Goal: Information Seeking & Learning: Learn about a topic

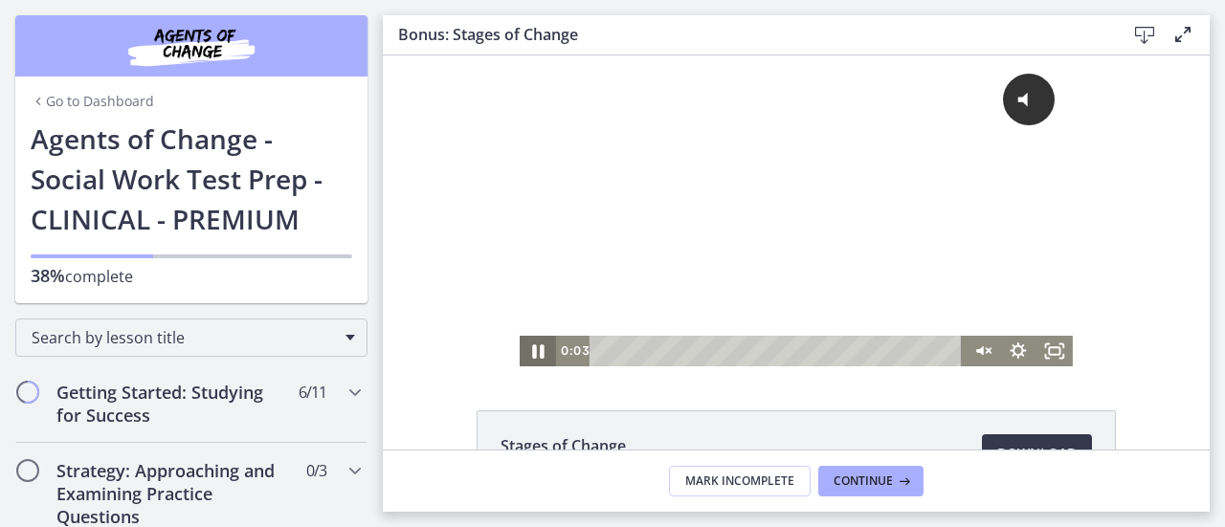
click at [540, 348] on icon "Pause" at bounding box center [538, 351] width 44 height 36
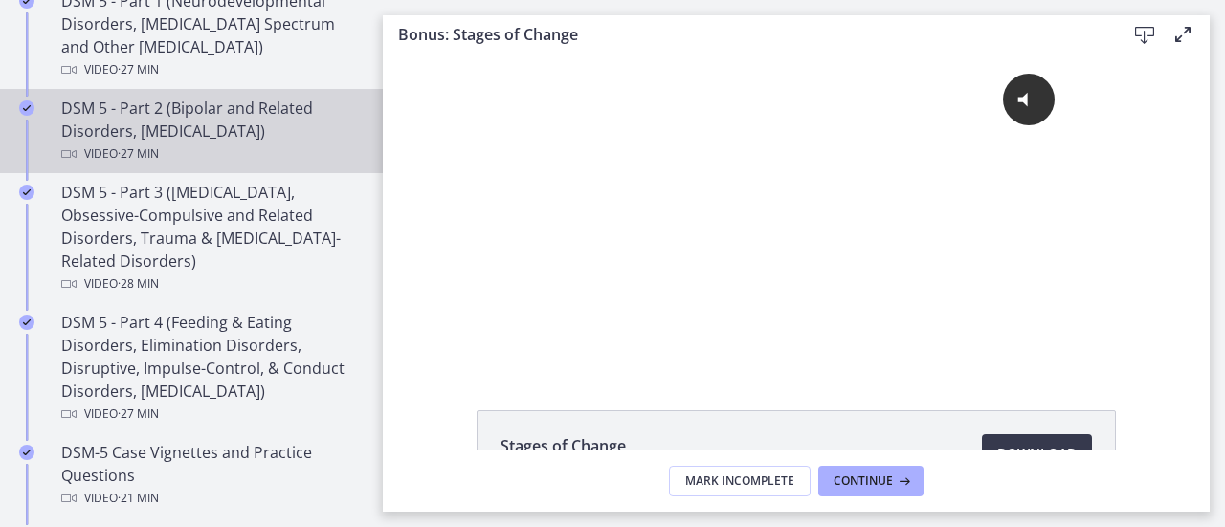
scroll to position [1436, 0]
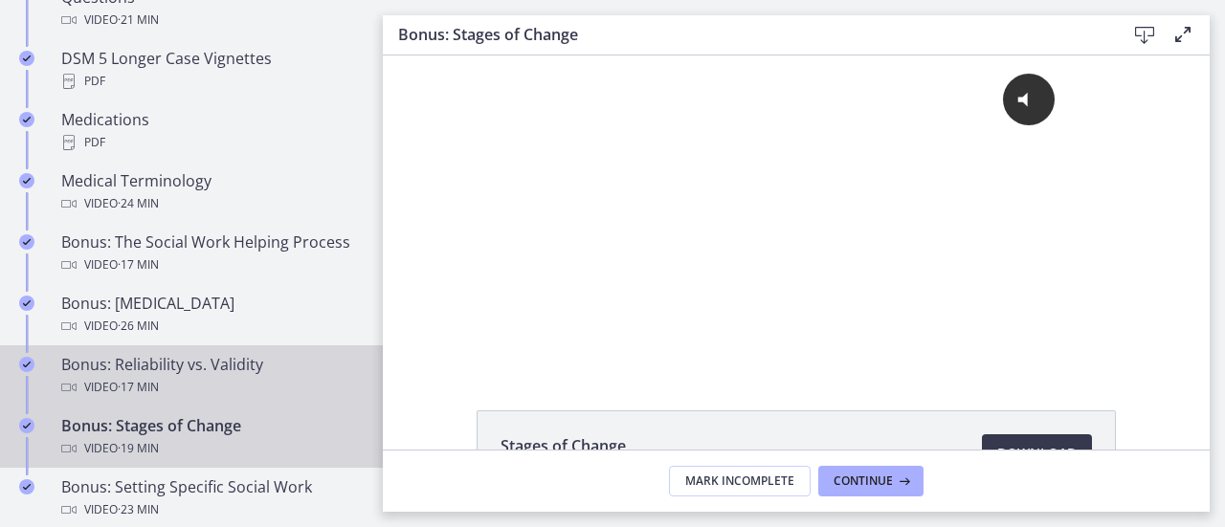
click at [211, 398] on div "Video · 17 min" at bounding box center [210, 387] width 299 height 23
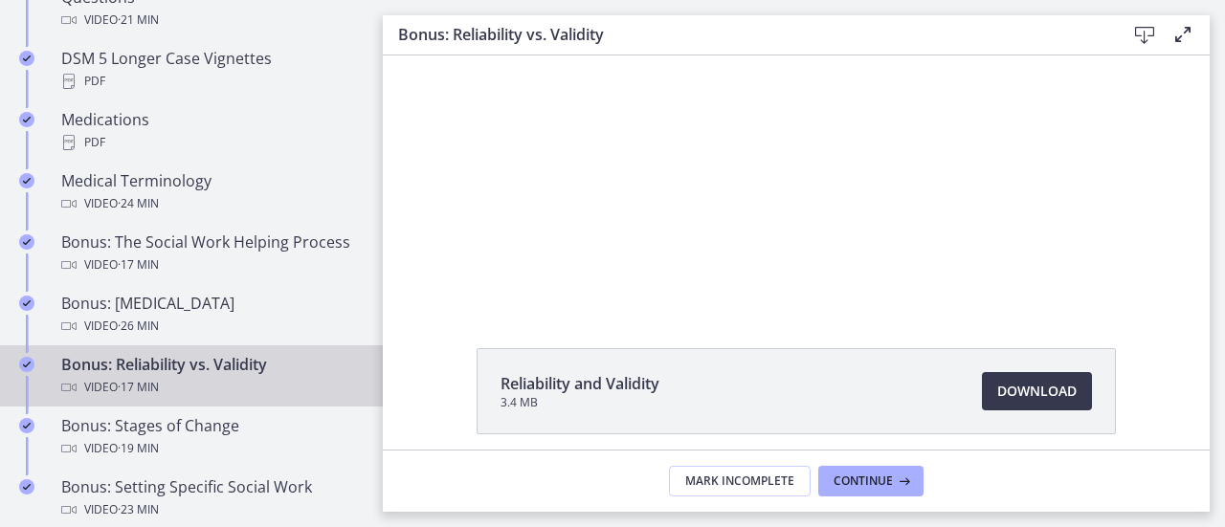
scroll to position [138, 0]
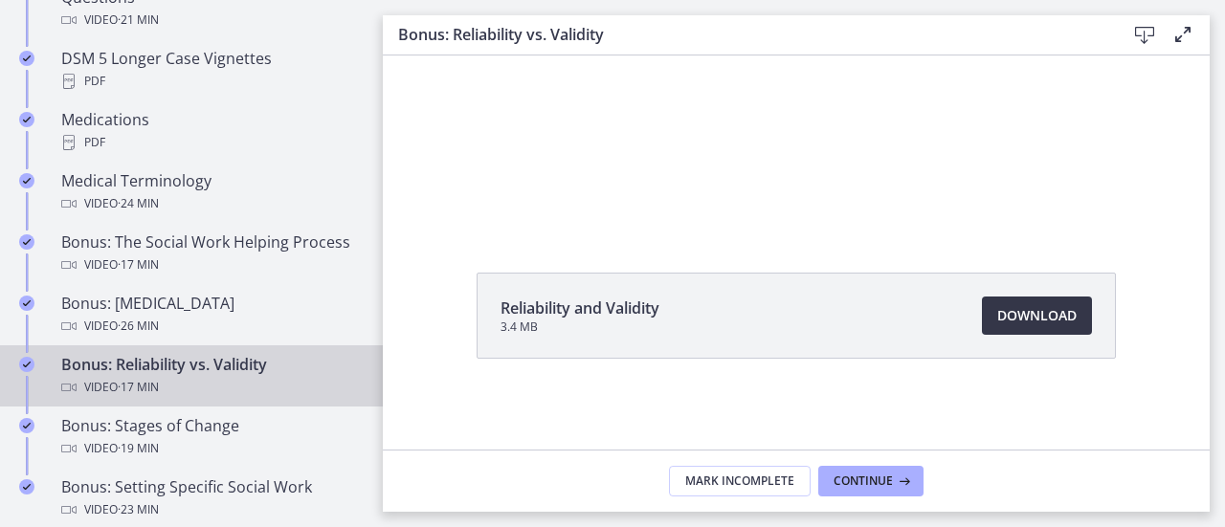
click at [1074, 323] on link "Download Opens in a new window" at bounding box center [1037, 316] width 110 height 38
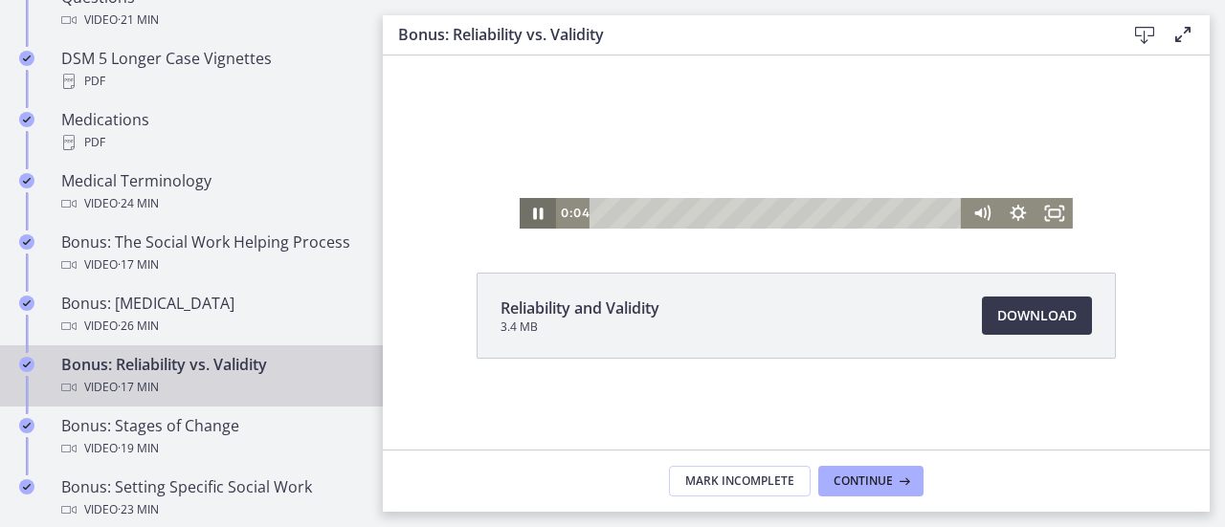
drag, startPoint x: 530, startPoint y: 212, endPoint x: 657, endPoint y: 89, distance: 176.0
click at [530, 212] on icon "Pause" at bounding box center [538, 213] width 36 height 31
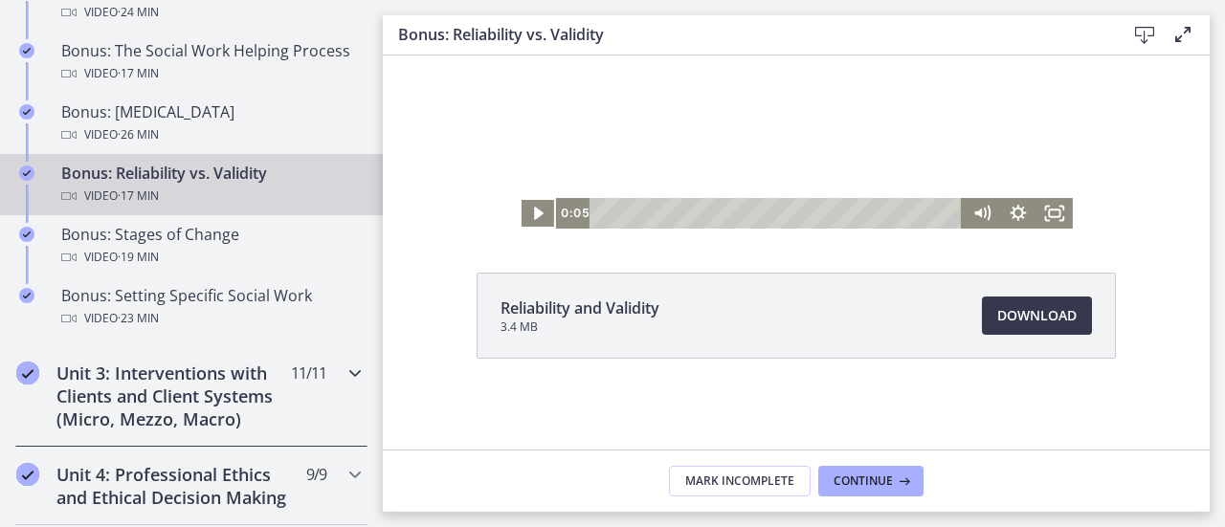
scroll to position [1819, 0]
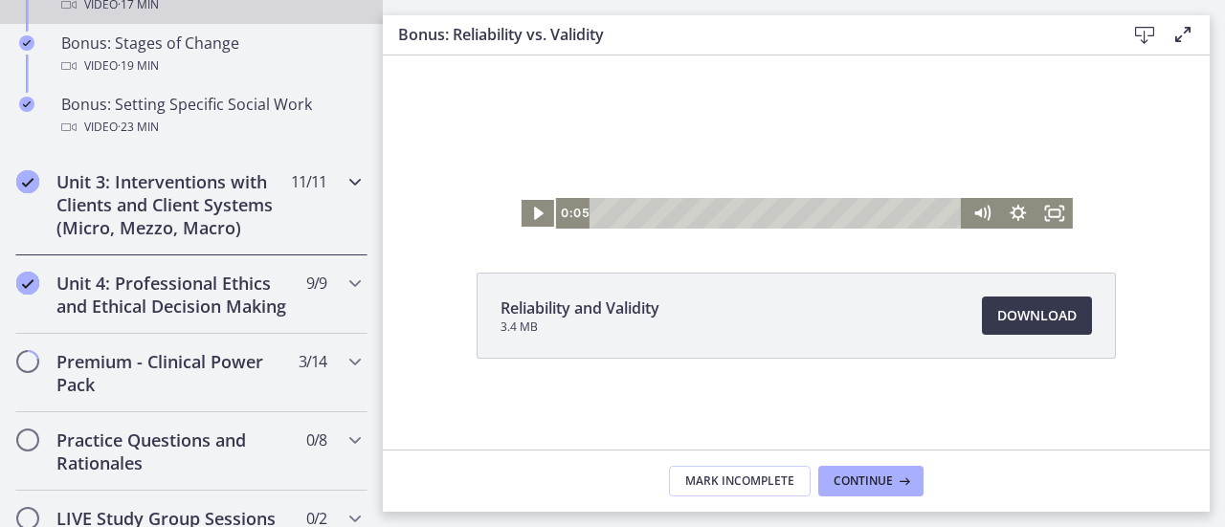
click at [356, 212] on div "Unit 3: Interventions with Clients and Client Systems (Micro, Mezzo, Macro) 11 …" at bounding box center [191, 204] width 383 height 101
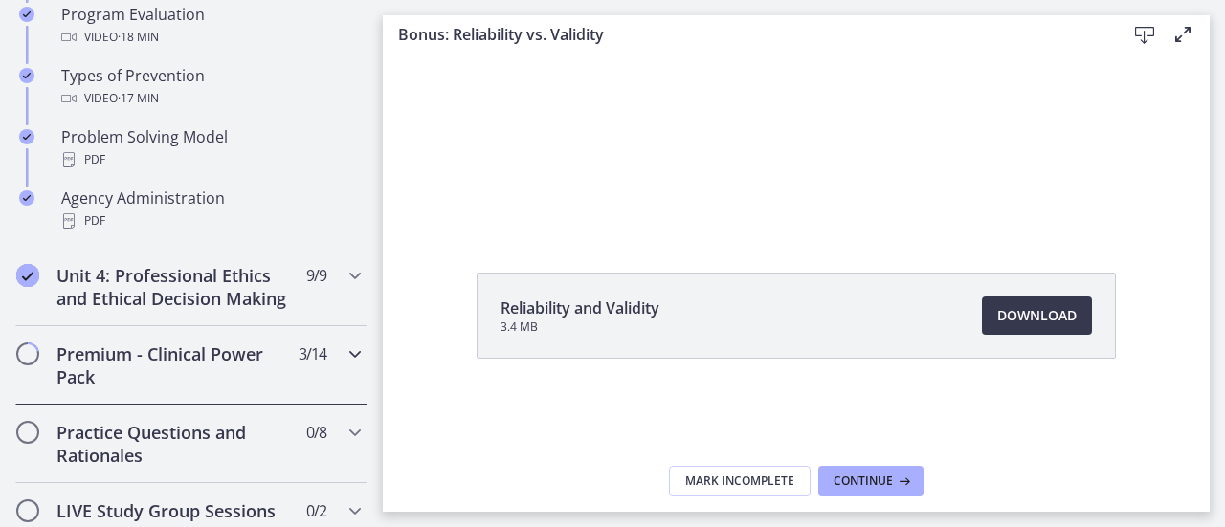
scroll to position [1528, 0]
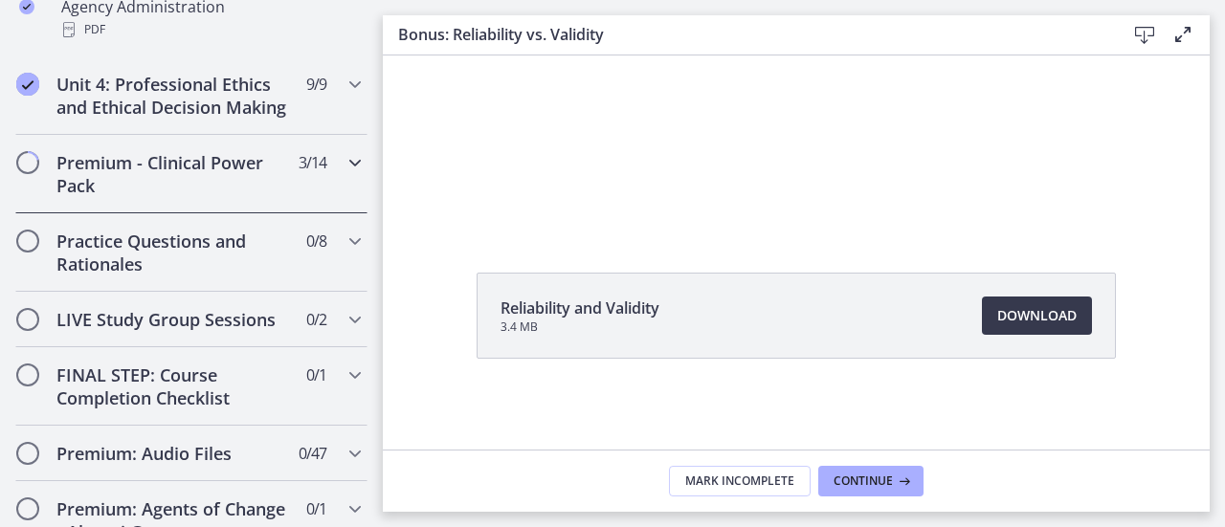
click at [161, 191] on h2 "Premium - Clinical Power Pack" at bounding box center [173, 174] width 234 height 46
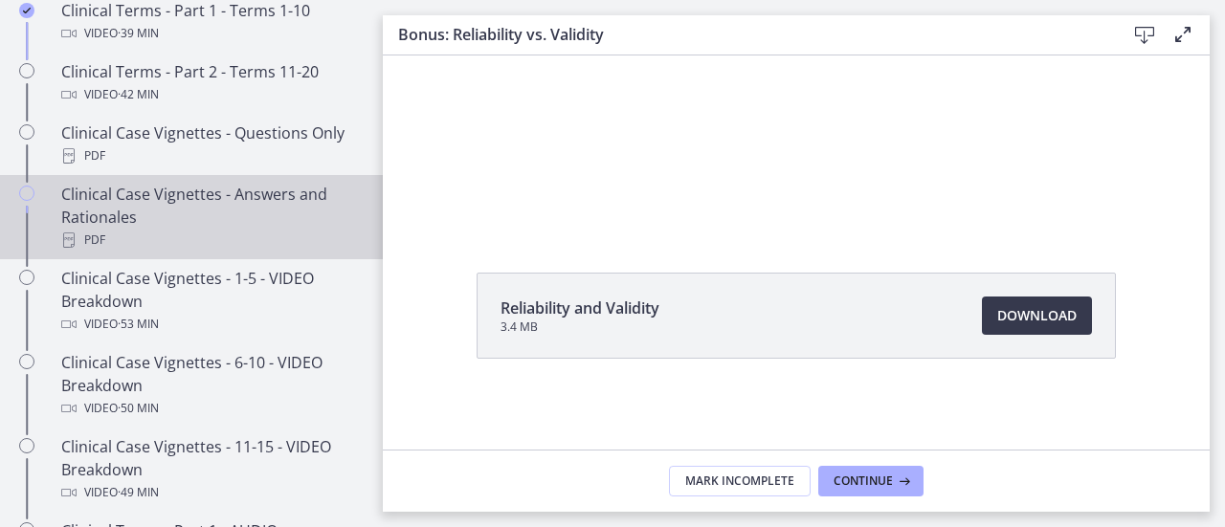
scroll to position [858, 0]
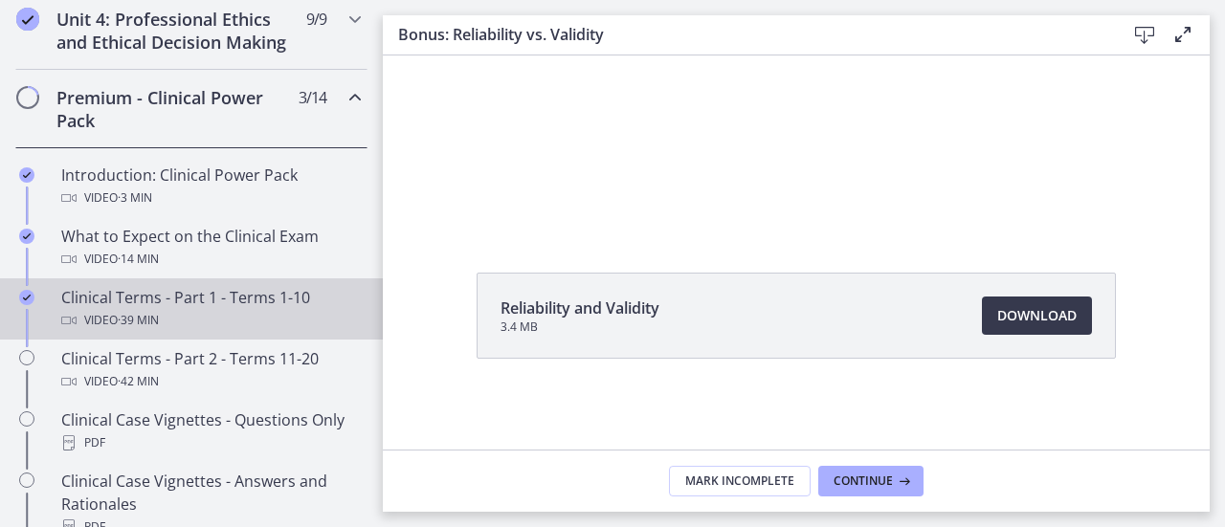
click at [242, 330] on div "Video · 39 min" at bounding box center [210, 320] width 299 height 23
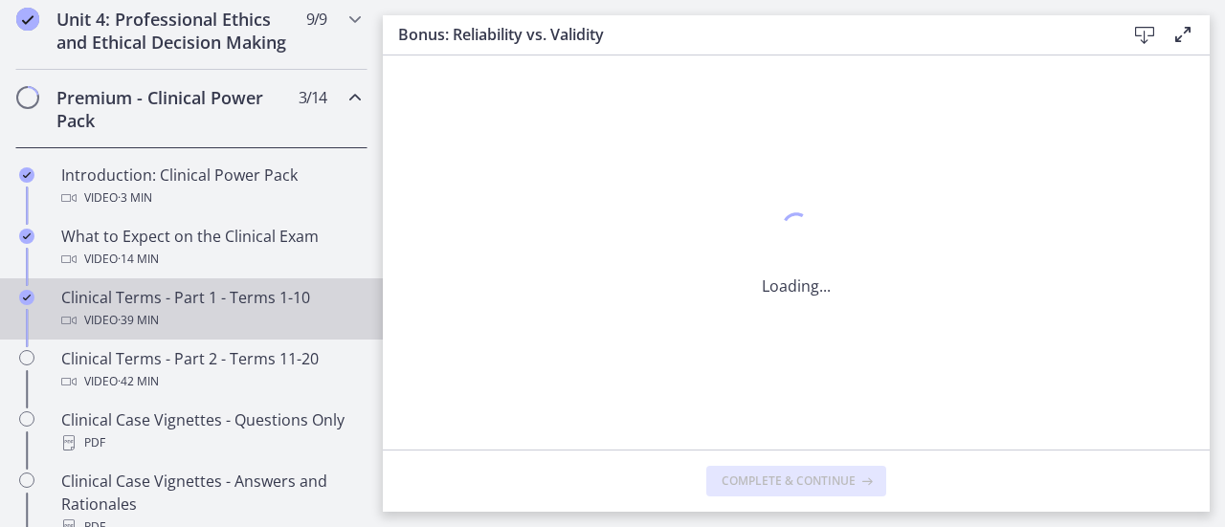
scroll to position [0, 0]
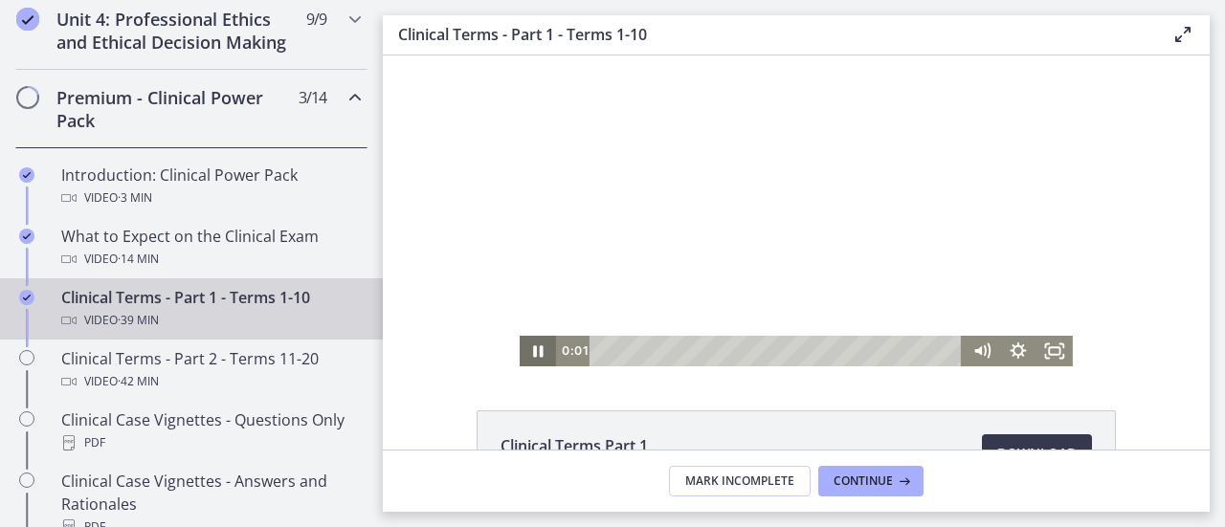
click at [533, 355] on icon "Pause" at bounding box center [538, 351] width 10 height 11
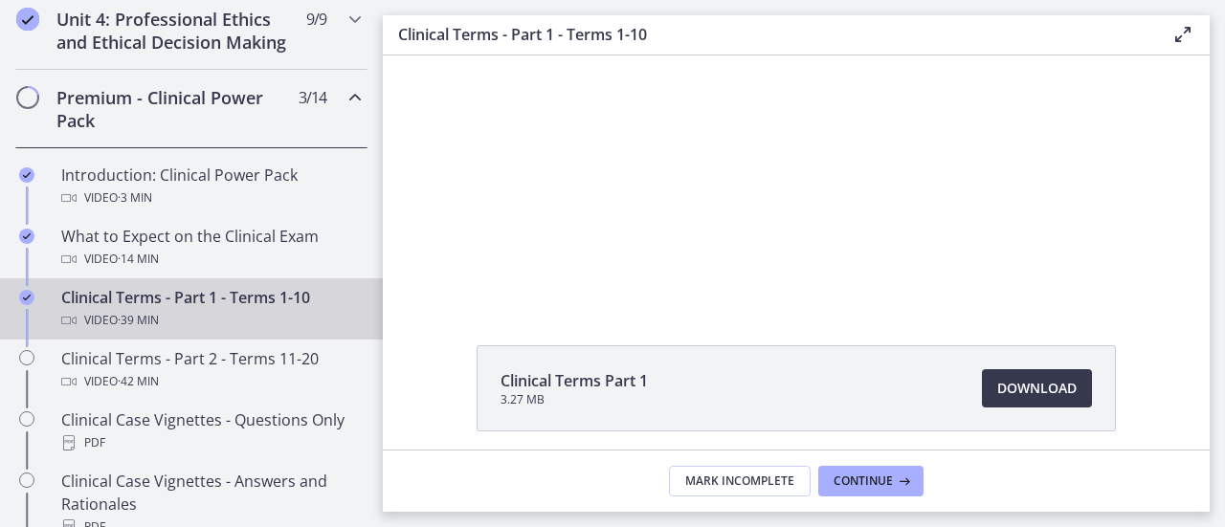
scroll to position [96, 0]
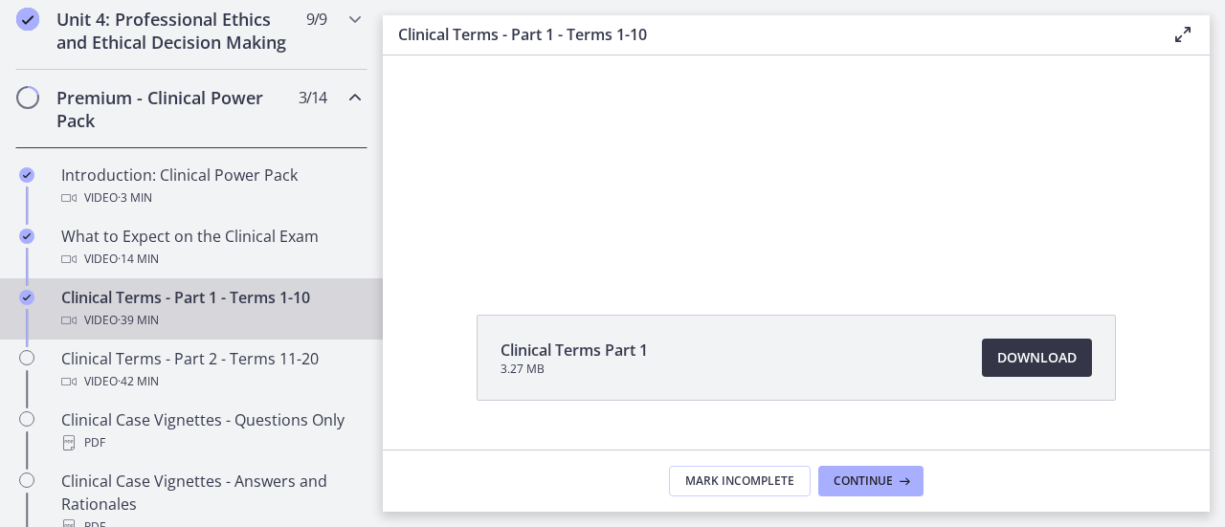
click at [982, 358] on link "Download Opens in a new window" at bounding box center [1037, 358] width 110 height 38
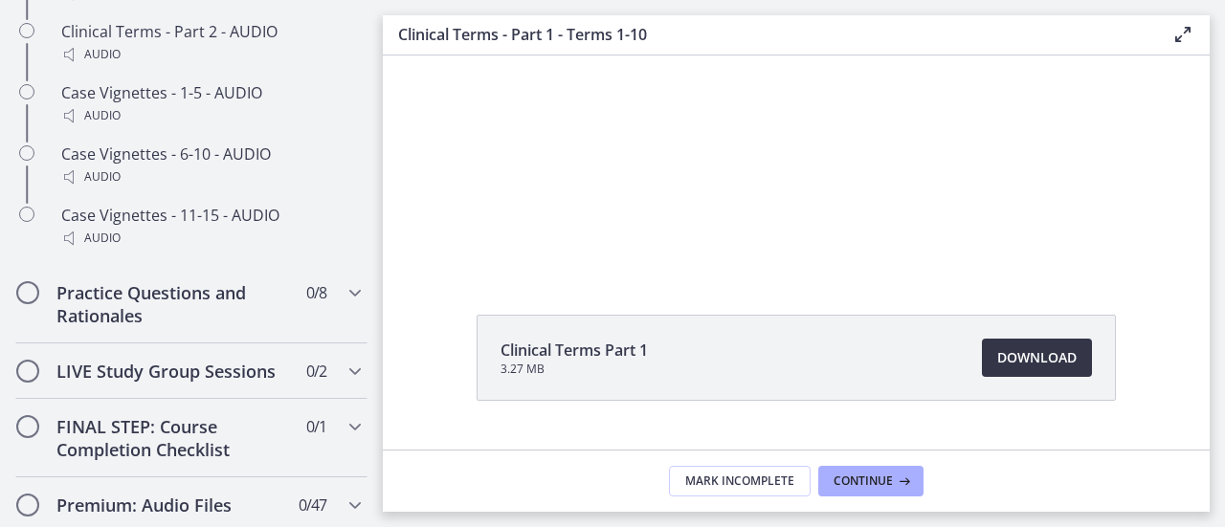
scroll to position [1815, 0]
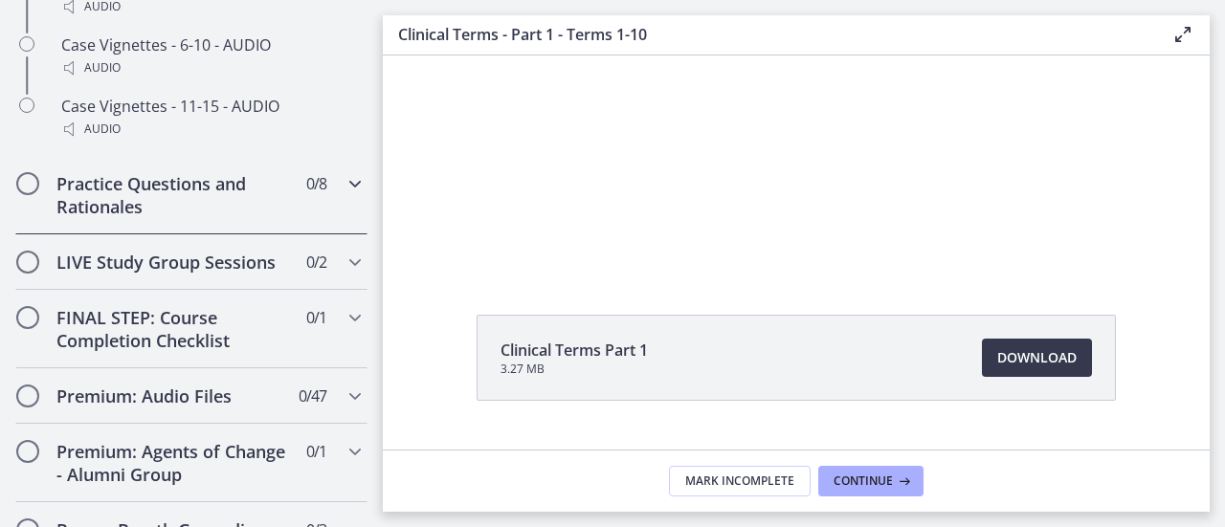
click at [344, 195] on icon "Chapters" at bounding box center [355, 183] width 23 height 23
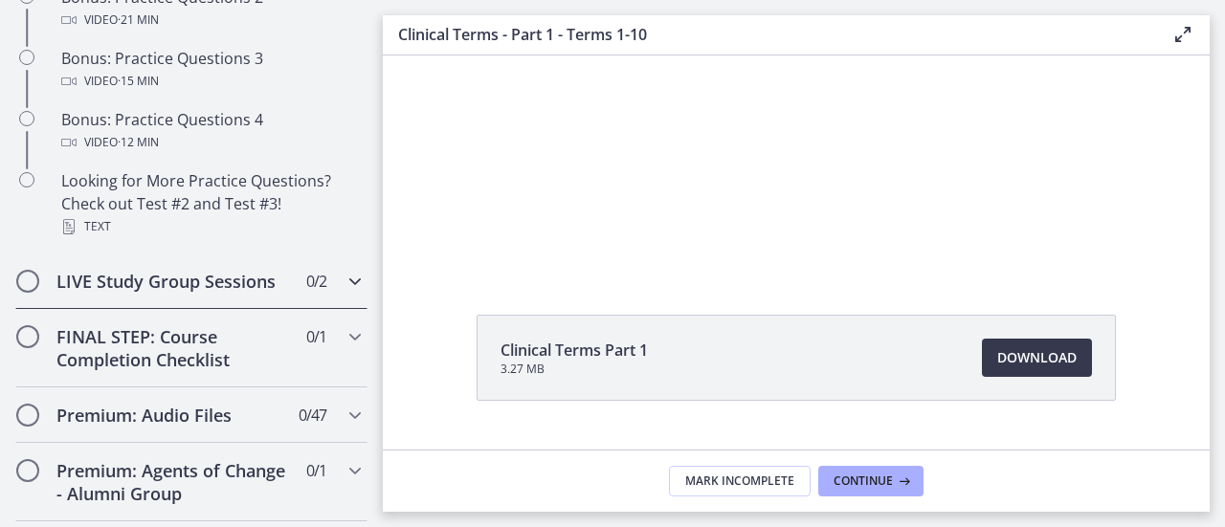
scroll to position [1310, 0]
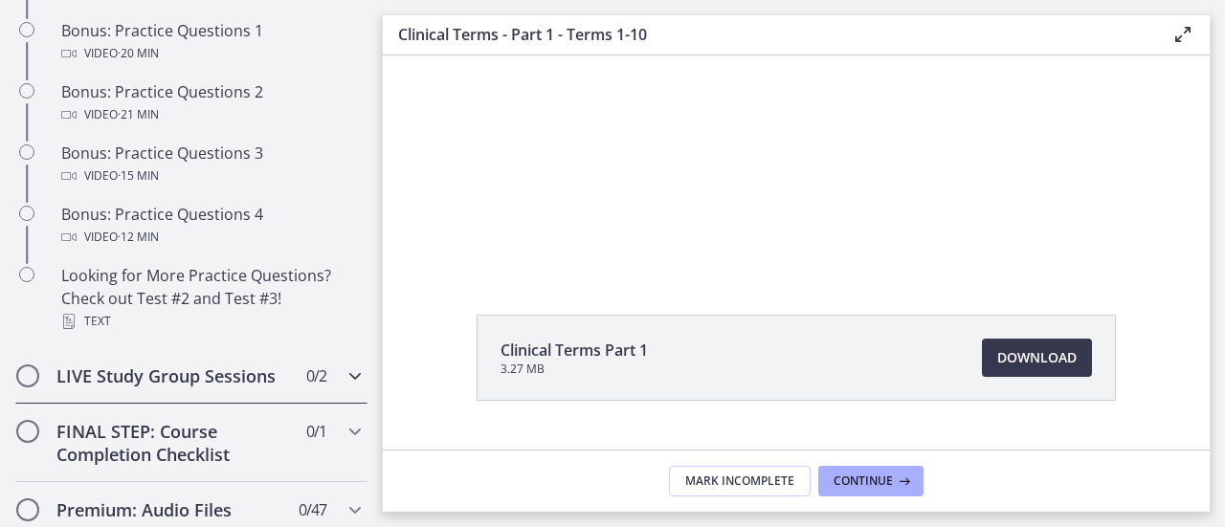
click at [337, 404] on div "LIVE Study Group Sessions 0 / 2 Completed" at bounding box center [191, 376] width 352 height 56
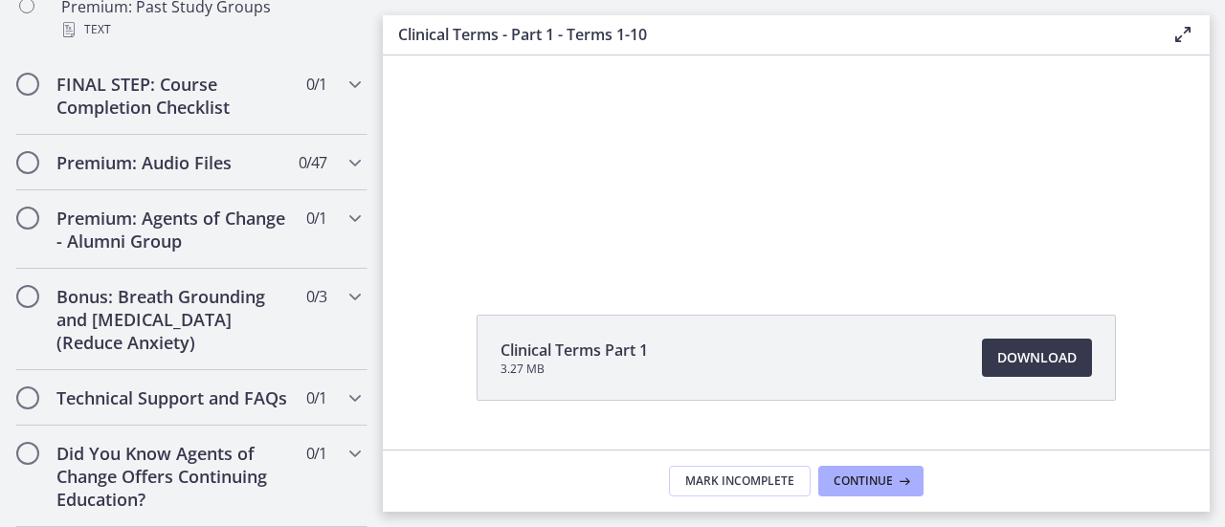
scroll to position [587, 0]
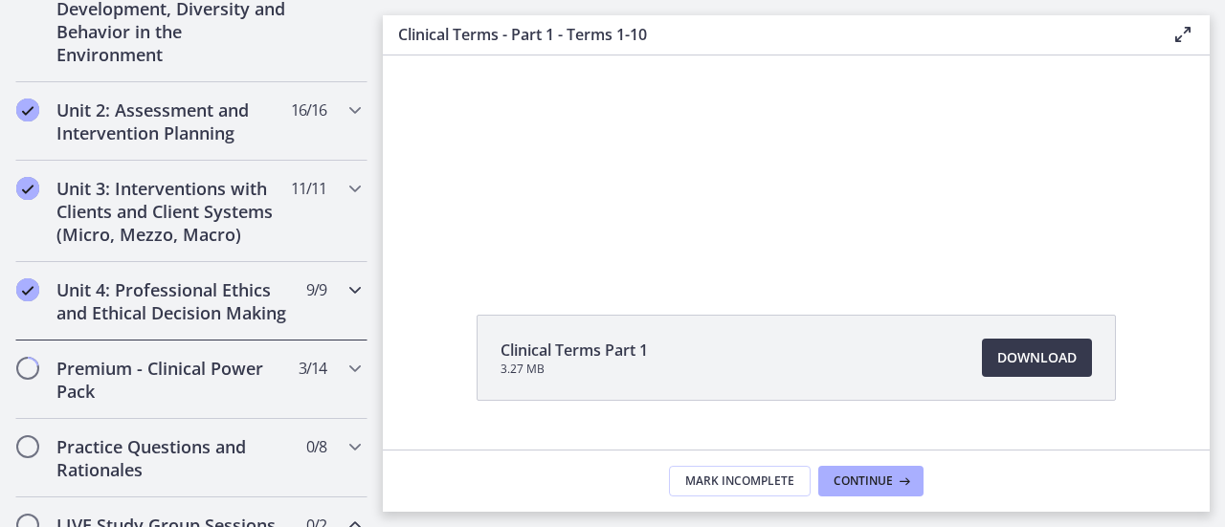
click at [328, 291] on div "Unit 4: Professional Ethics and Ethical Decision Making 9 / 9 Completed" at bounding box center [191, 301] width 352 height 78
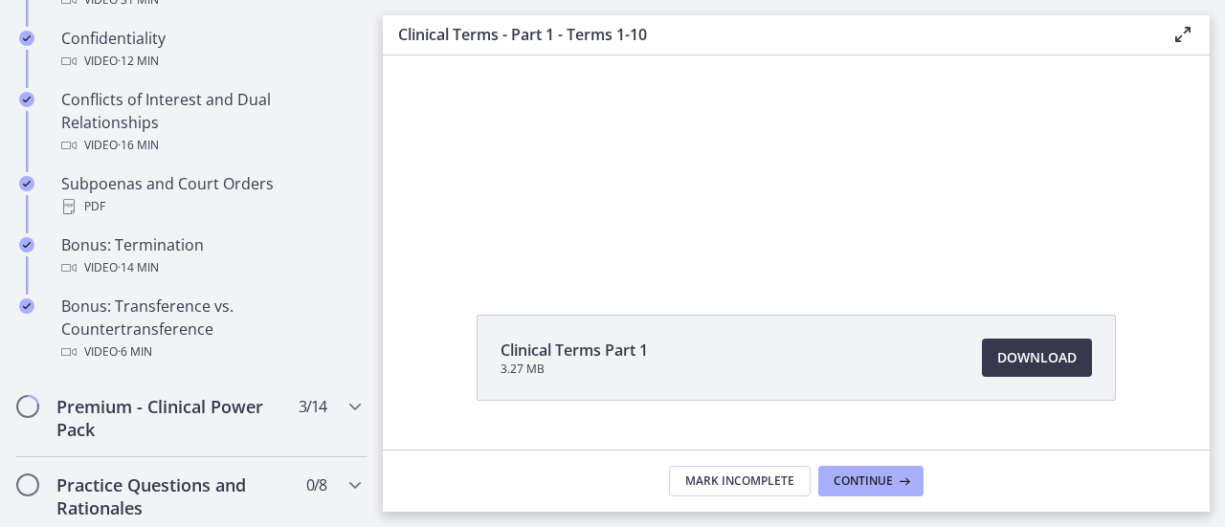
scroll to position [778, 0]
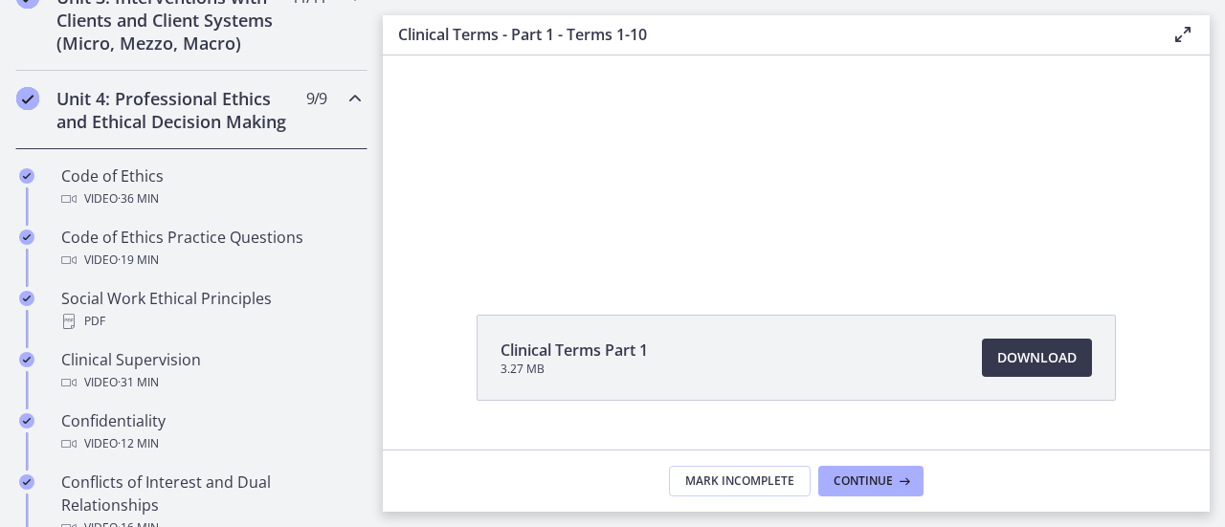
click at [344, 100] on icon "Chapters" at bounding box center [355, 98] width 23 height 23
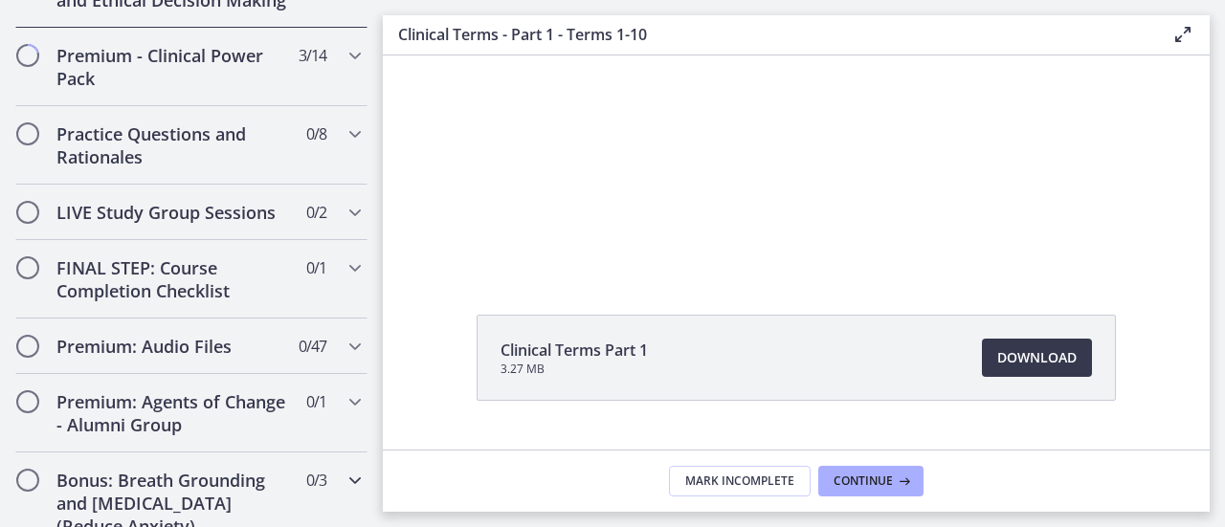
scroll to position [736, 0]
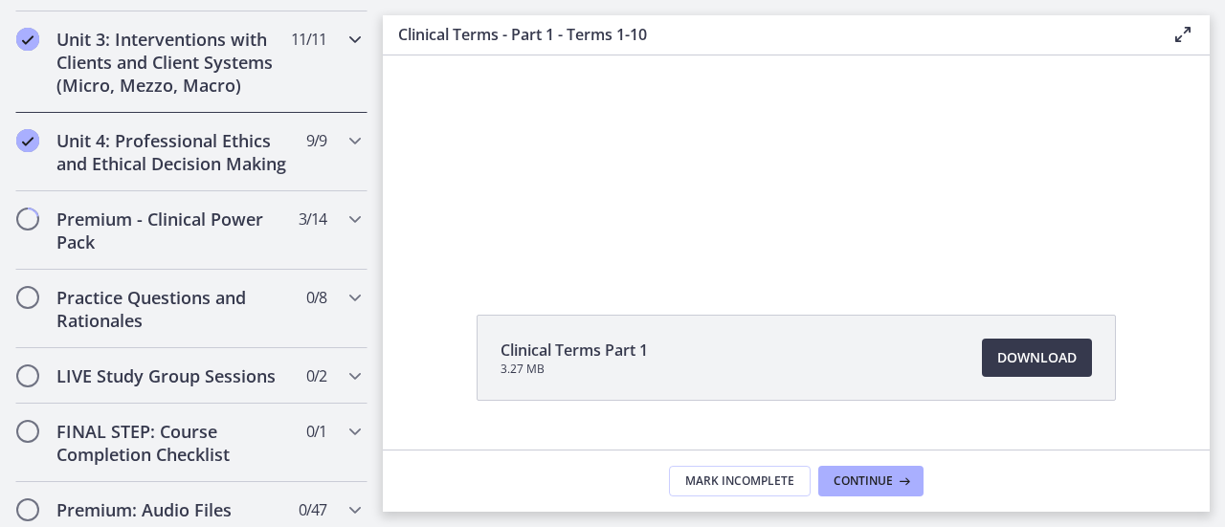
click at [333, 52] on div "Unit 3: Interventions with Clients and Client Systems (Micro, Mezzo, Macro) 11 …" at bounding box center [191, 61] width 352 height 101
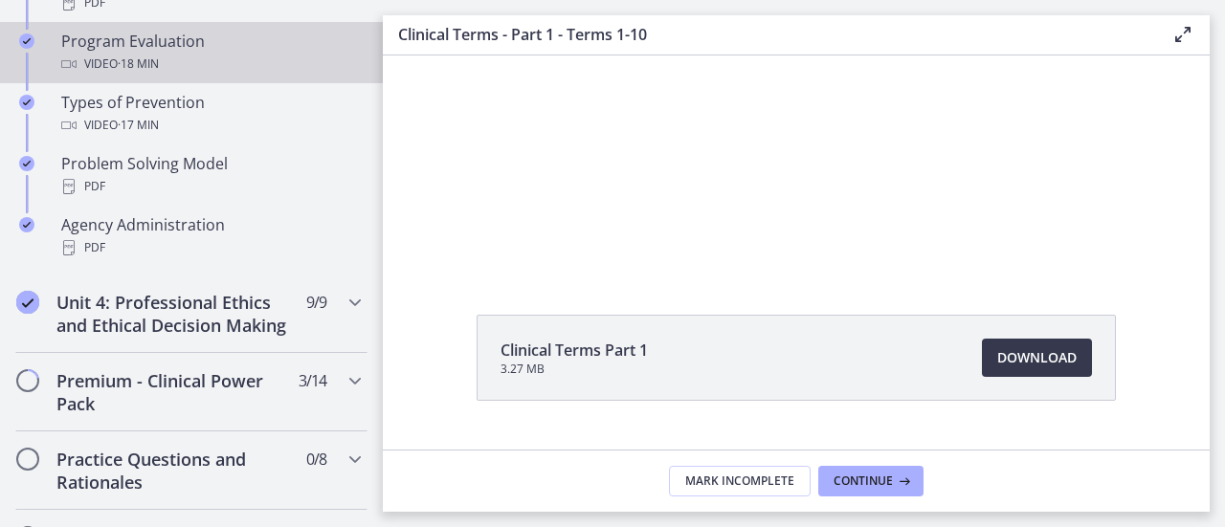
scroll to position [1310, 0]
